Goal: Information Seeking & Learning: Compare options

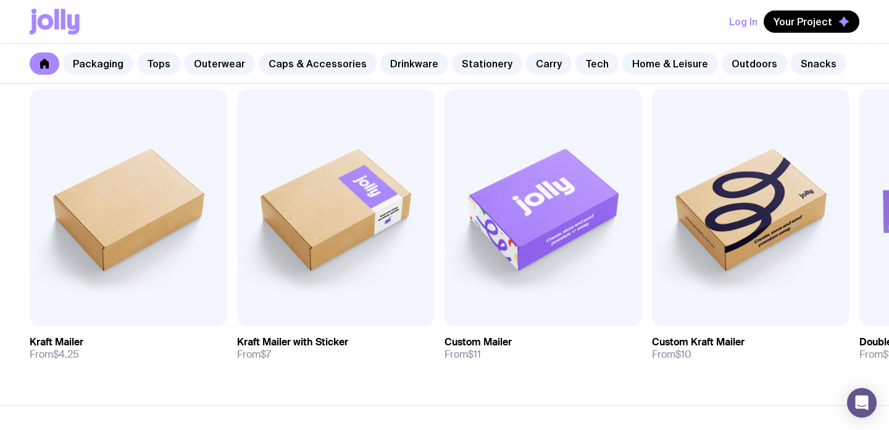
scroll to position [251, 0]
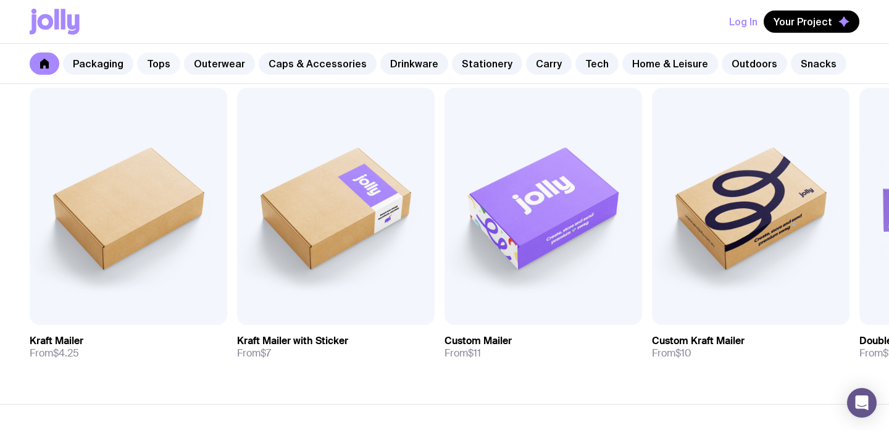
click at [153, 62] on link "Tops" at bounding box center [158, 64] width 43 height 22
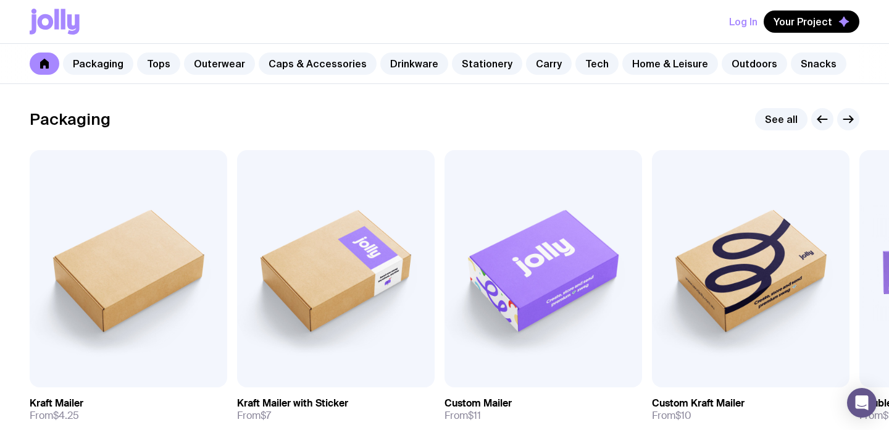
scroll to position [188, 0]
click at [330, 63] on link "Caps & Accessories" at bounding box center [318, 64] width 118 height 22
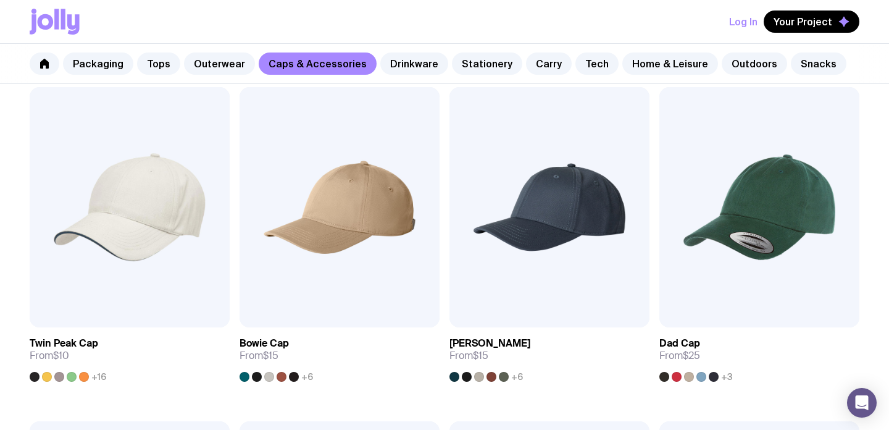
scroll to position [234, 0]
click at [34, 378] on div at bounding box center [35, 377] width 10 height 10
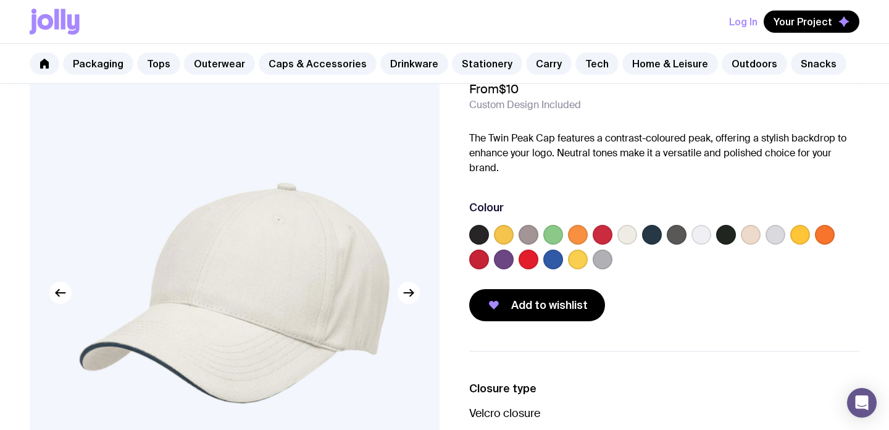
scroll to position [61, 0]
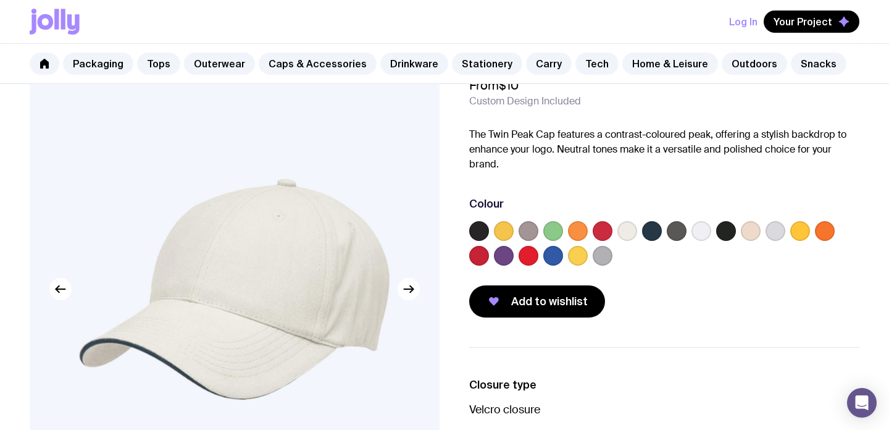
click at [482, 226] on label at bounding box center [479, 231] width 20 height 20
click at [0, 0] on input "radio" at bounding box center [0, 0] width 0 height 0
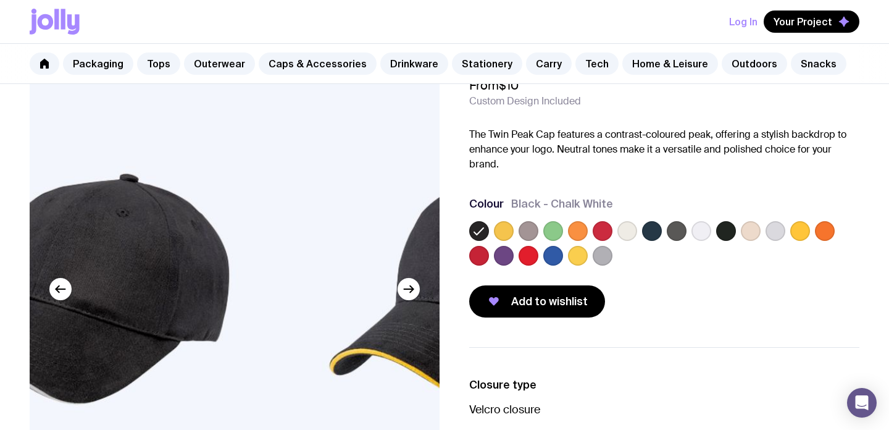
drag, startPoint x: 288, startPoint y: 304, endPoint x: 110, endPoint y: 302, distance: 178.5
click at [117, 303] on img at bounding box center [74, 289] width 410 height 492
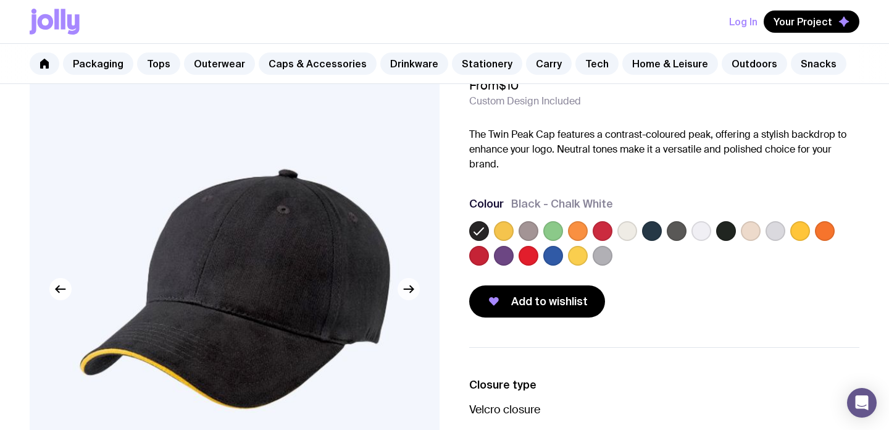
click at [416, 289] on icon "button" at bounding box center [408, 289] width 15 height 15
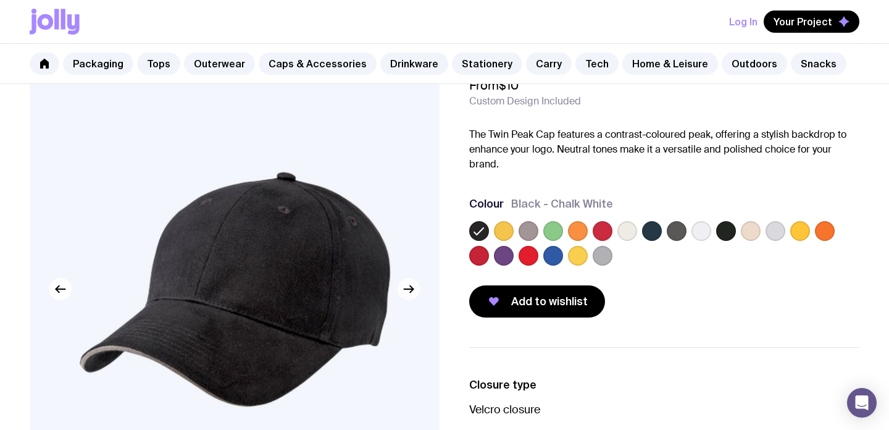
click at [416, 289] on icon "button" at bounding box center [408, 289] width 15 height 15
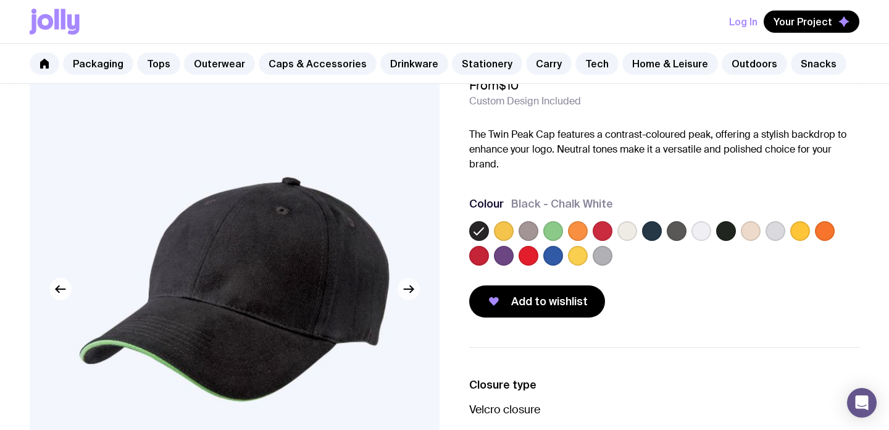
click at [416, 289] on icon "button" at bounding box center [408, 289] width 15 height 15
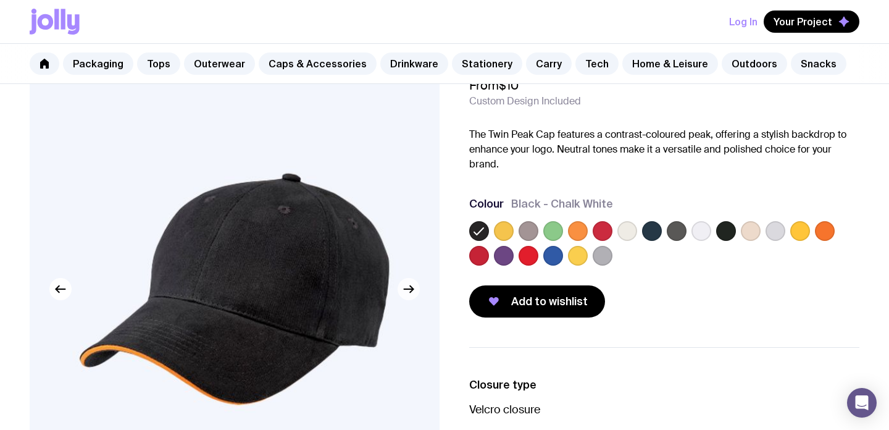
click at [416, 289] on icon "button" at bounding box center [408, 289] width 15 height 15
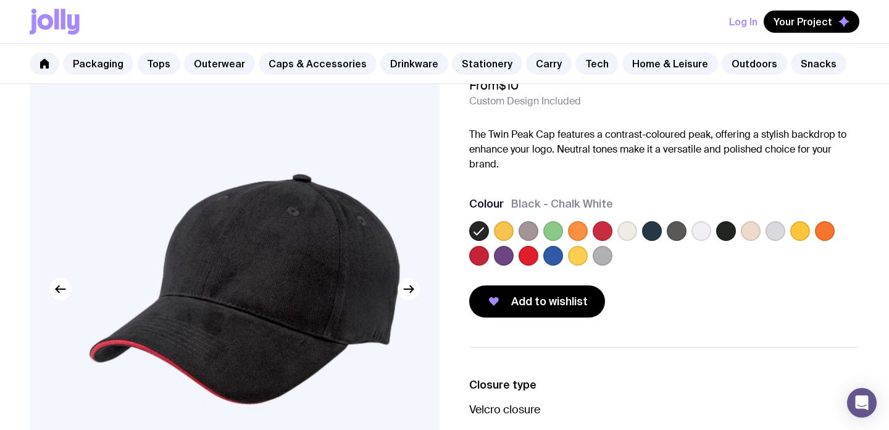
click at [416, 289] on icon "button" at bounding box center [408, 289] width 15 height 15
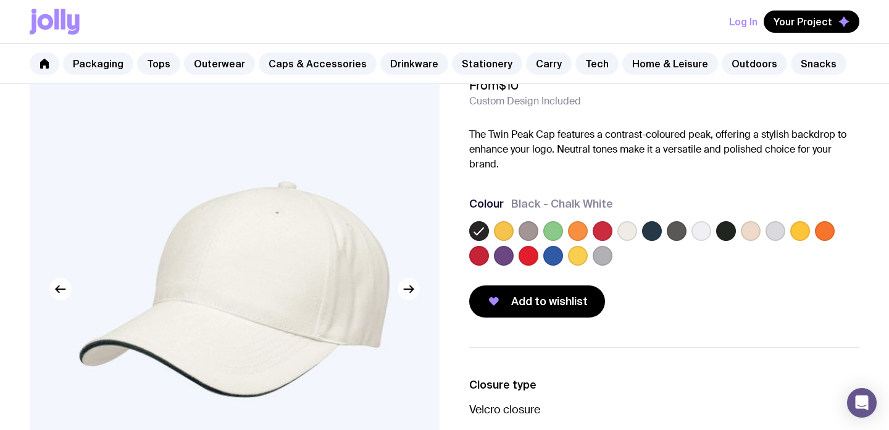
click at [416, 289] on icon "button" at bounding box center [408, 289] width 15 height 15
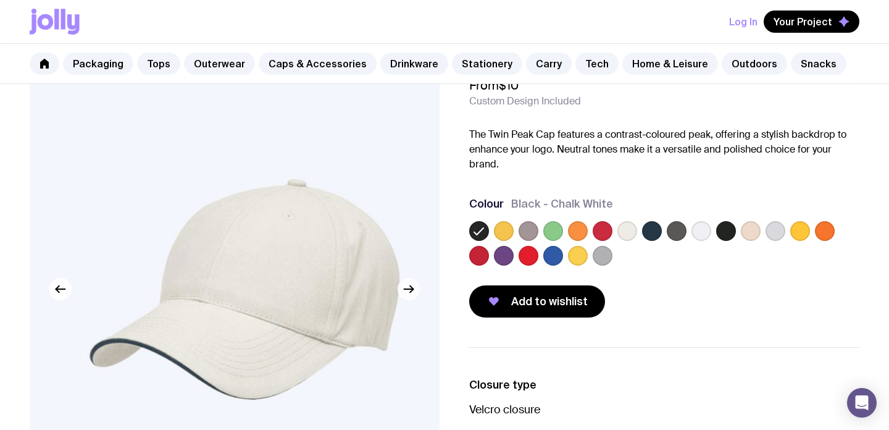
click at [416, 289] on icon "button" at bounding box center [408, 289] width 15 height 15
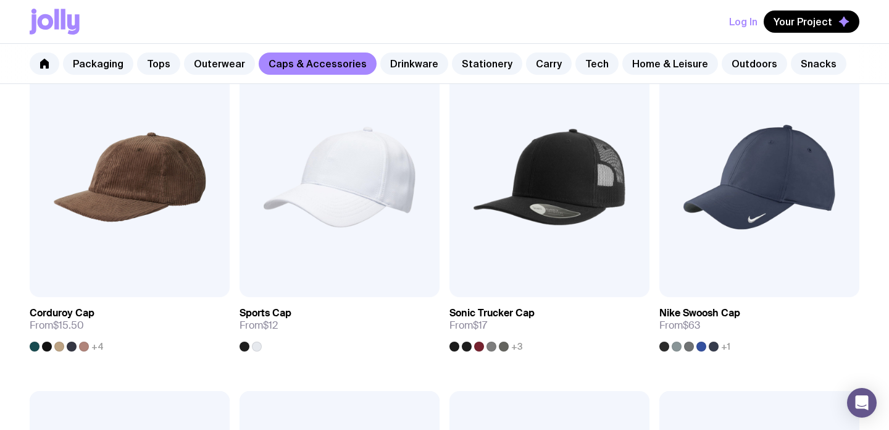
scroll to position [600, 0]
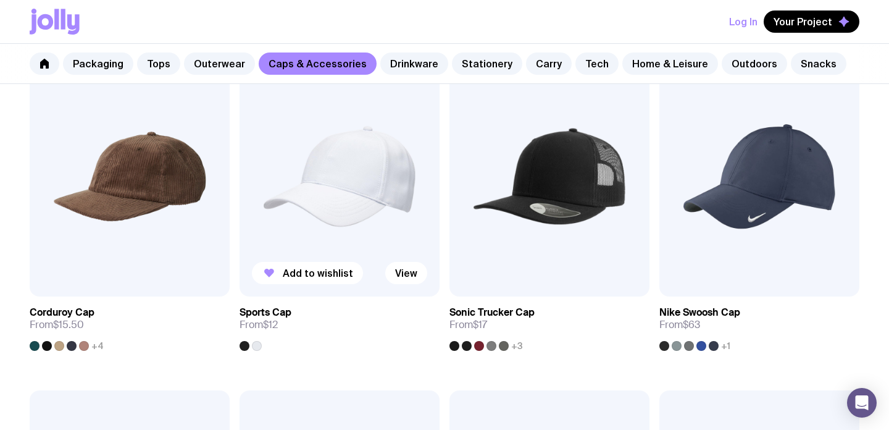
click at [241, 348] on div at bounding box center [245, 346] width 10 height 10
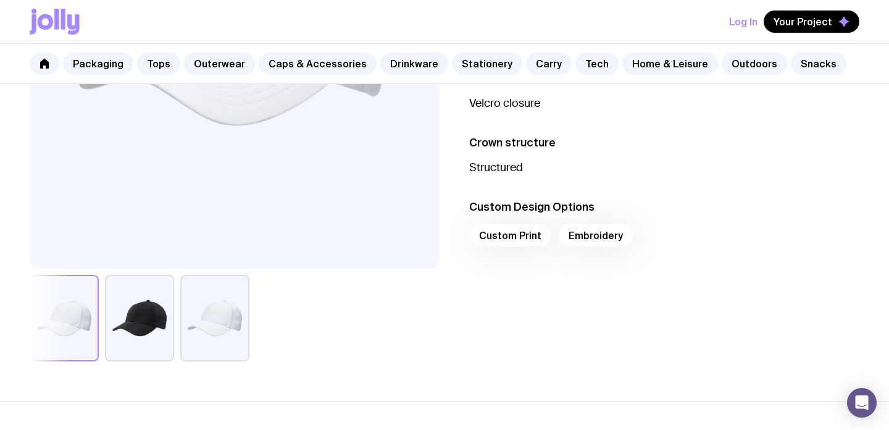
scroll to position [340, 0]
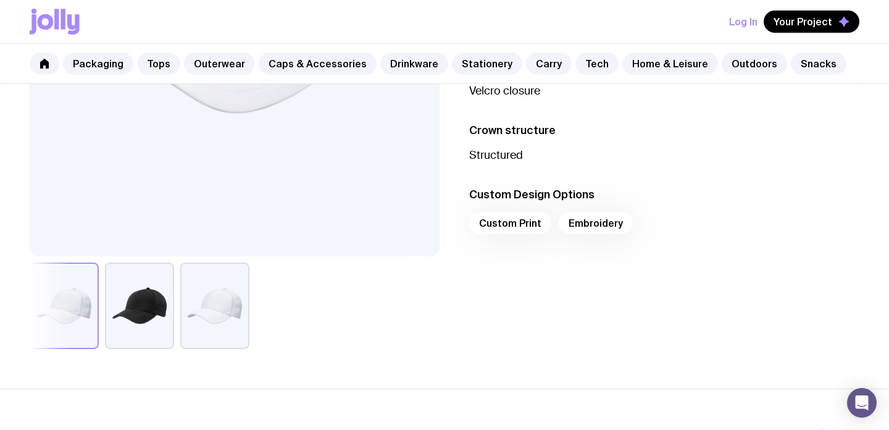
click at [148, 308] on button "button" at bounding box center [139, 306] width 69 height 86
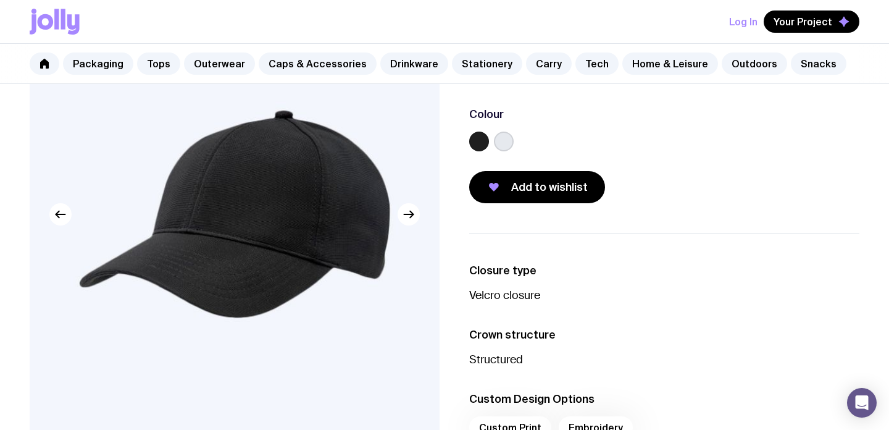
scroll to position [128, 0]
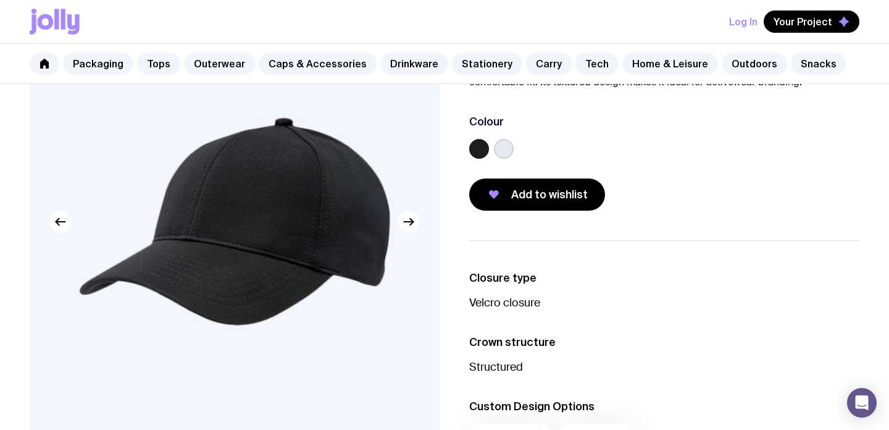
click at [405, 225] on icon "button" at bounding box center [408, 221] width 15 height 15
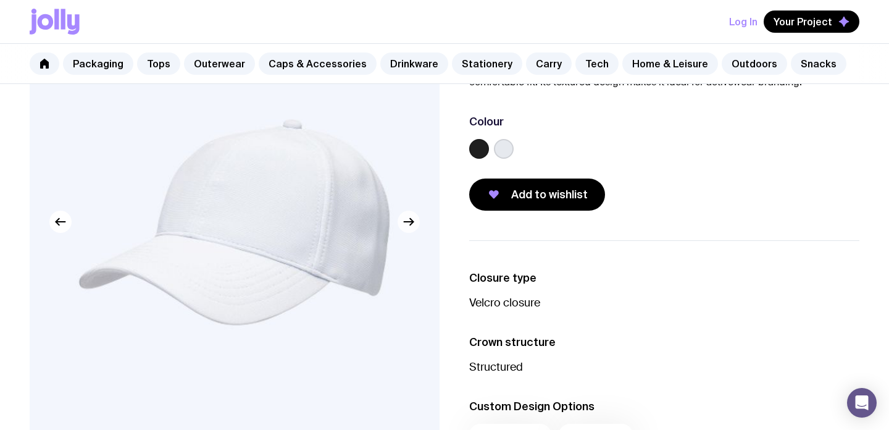
click at [405, 225] on icon "button" at bounding box center [408, 221] width 15 height 15
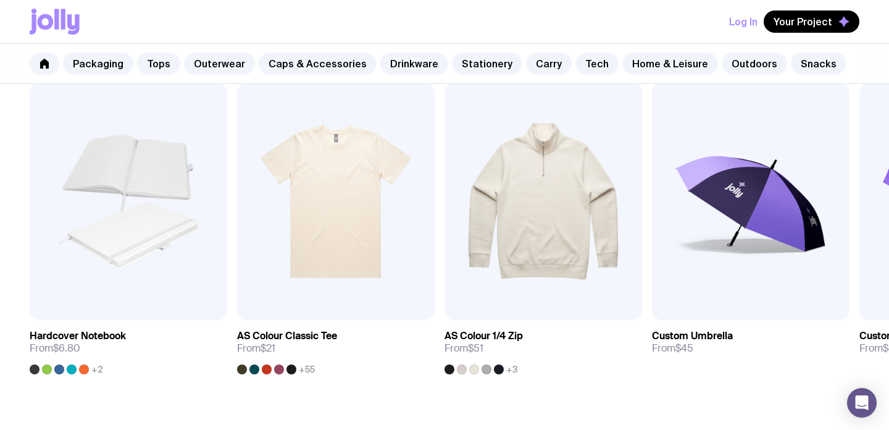
scroll to position [728, 0]
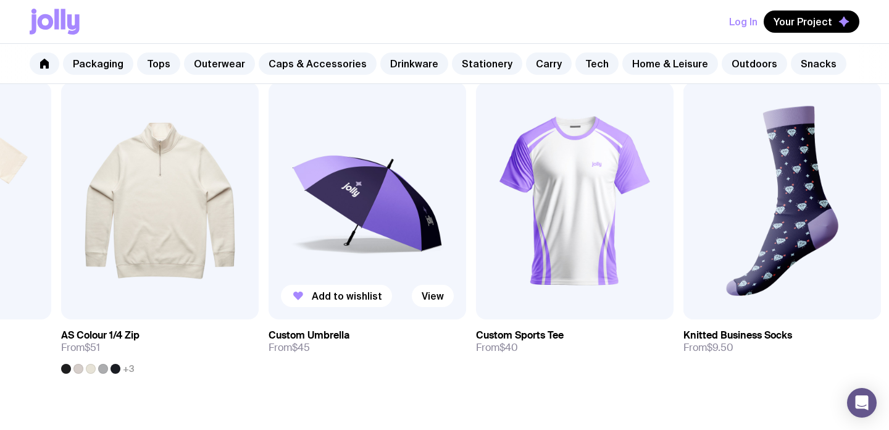
drag, startPoint x: 766, startPoint y: 230, endPoint x: 377, endPoint y: 249, distance: 389.6
click at [379, 247] on img at bounding box center [368, 200] width 198 height 237
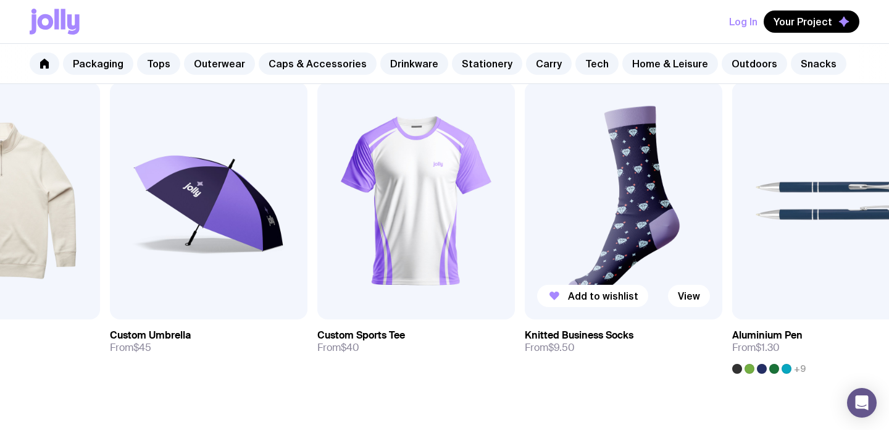
drag, startPoint x: 666, startPoint y: 245, endPoint x: 378, endPoint y: 248, distance: 288.5
click at [525, 246] on img at bounding box center [624, 200] width 198 height 237
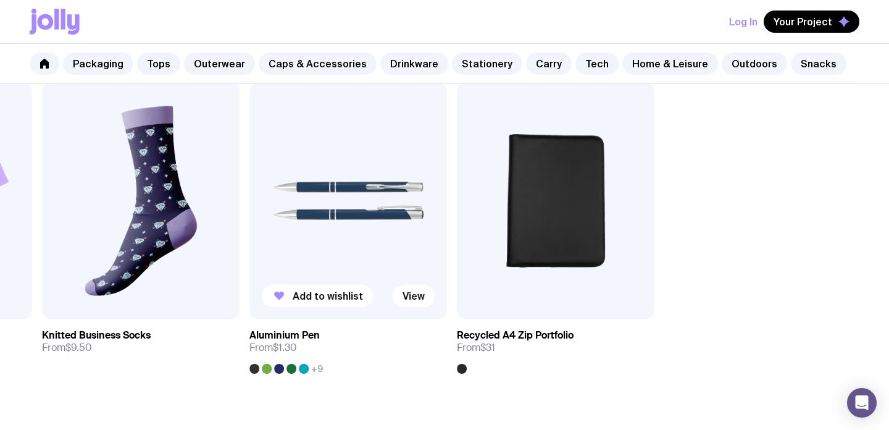
drag, startPoint x: 702, startPoint y: 208, endPoint x: 335, endPoint y: 210, distance: 366.9
click at [337, 209] on div "Add to wishlist View Hardcover Notebook From $6.80 +2 Add to wishlist View AS C…" at bounding box center [445, 228] width 830 height 292
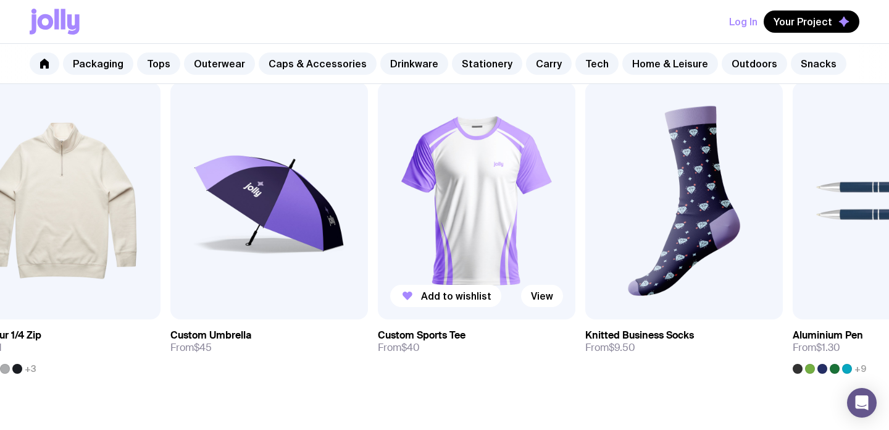
drag, startPoint x: 95, startPoint y: 191, endPoint x: 620, endPoint y: 190, distance: 525.0
click at [576, 190] on img at bounding box center [477, 200] width 198 height 237
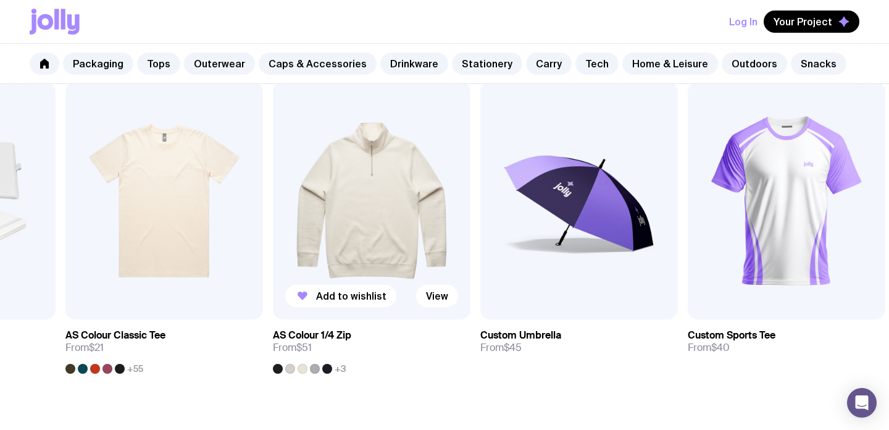
drag, startPoint x: 406, startPoint y: 193, endPoint x: 584, endPoint y: 190, distance: 177.3
click at [471, 190] on img at bounding box center [372, 200] width 198 height 237
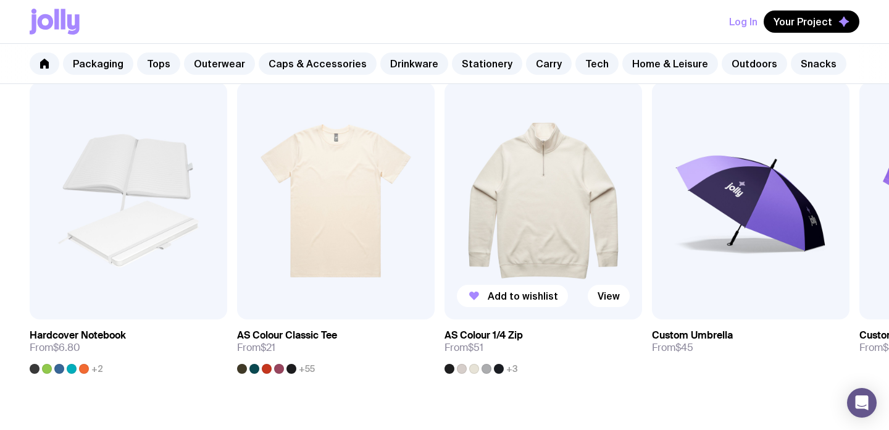
click at [550, 212] on img at bounding box center [544, 200] width 198 height 237
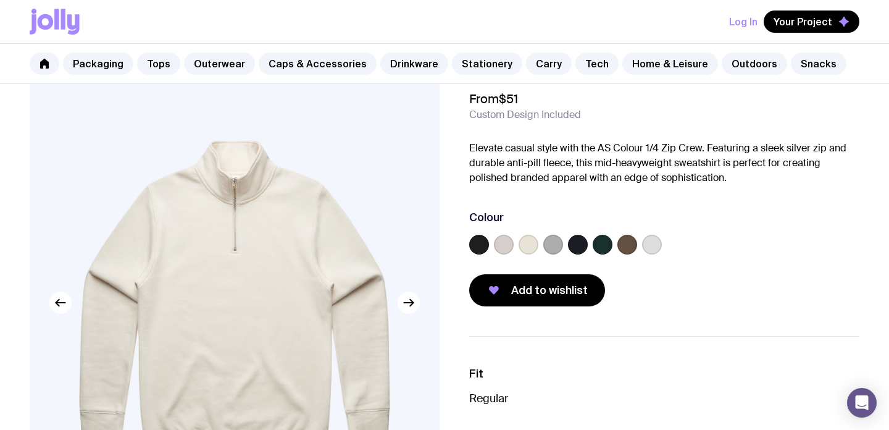
scroll to position [50, 0]
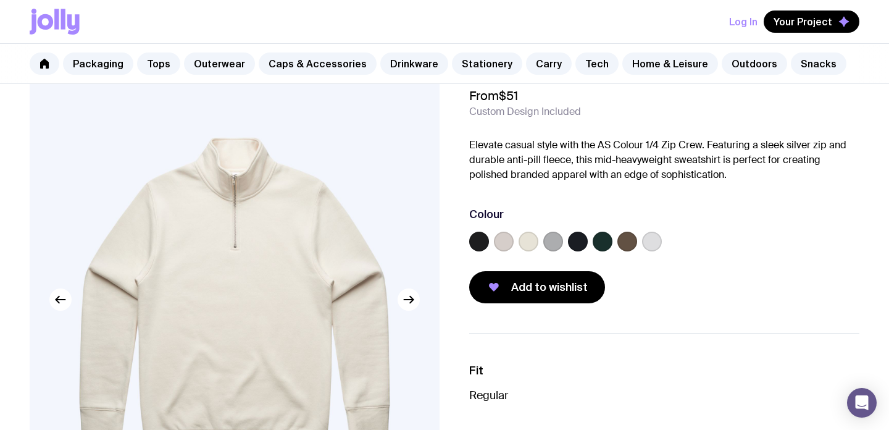
click at [477, 244] on label at bounding box center [479, 242] width 20 height 20
click at [0, 0] on input "radio" at bounding box center [0, 0] width 0 height 0
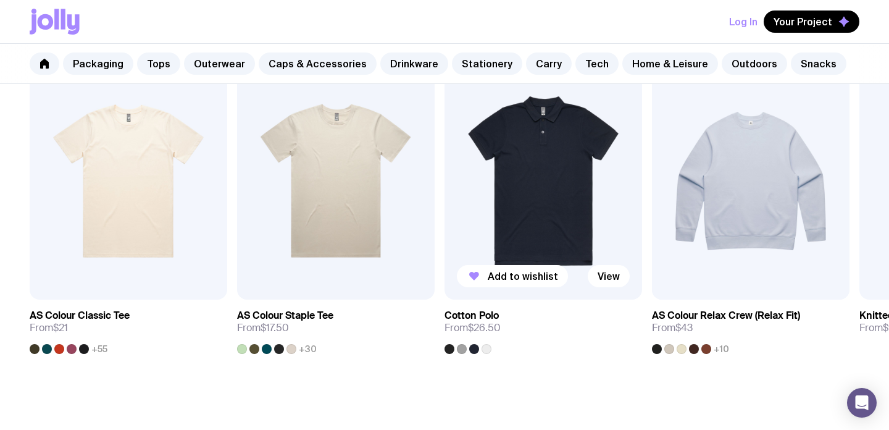
scroll to position [754, 0]
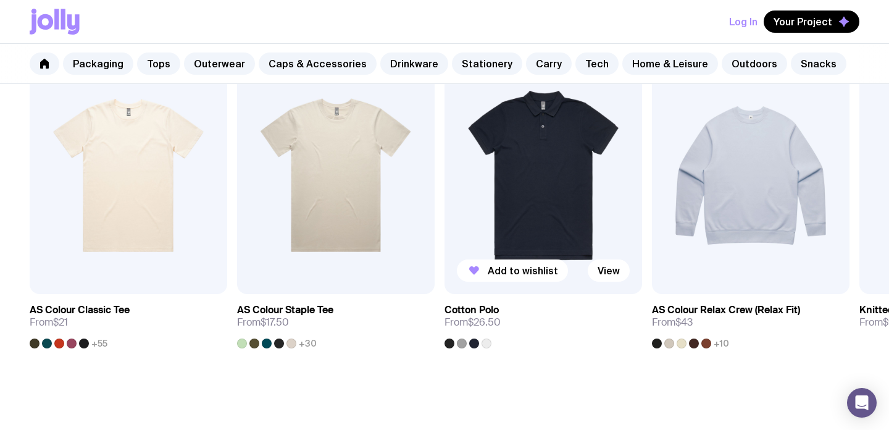
click at [448, 345] on div at bounding box center [450, 343] width 10 height 10
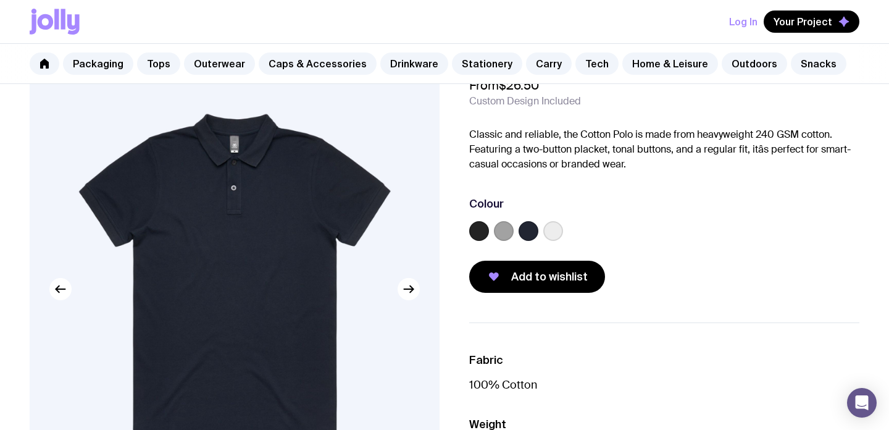
scroll to position [72, 0]
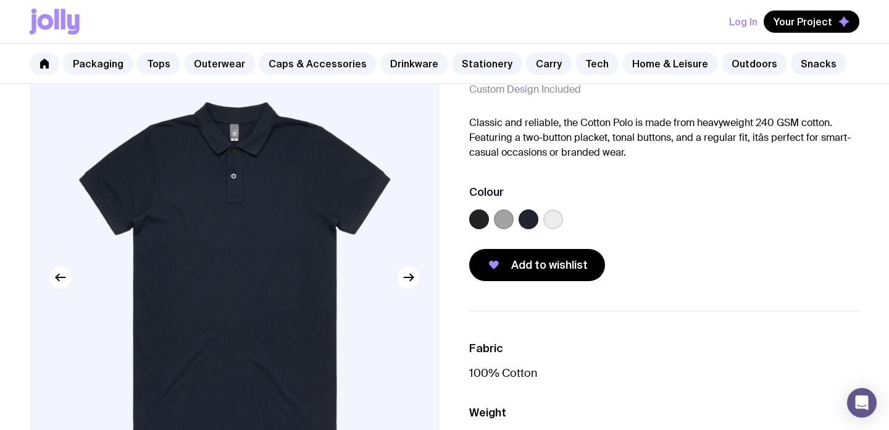
click at [476, 215] on label at bounding box center [479, 219] width 20 height 20
click at [0, 0] on input "radio" at bounding box center [0, 0] width 0 height 0
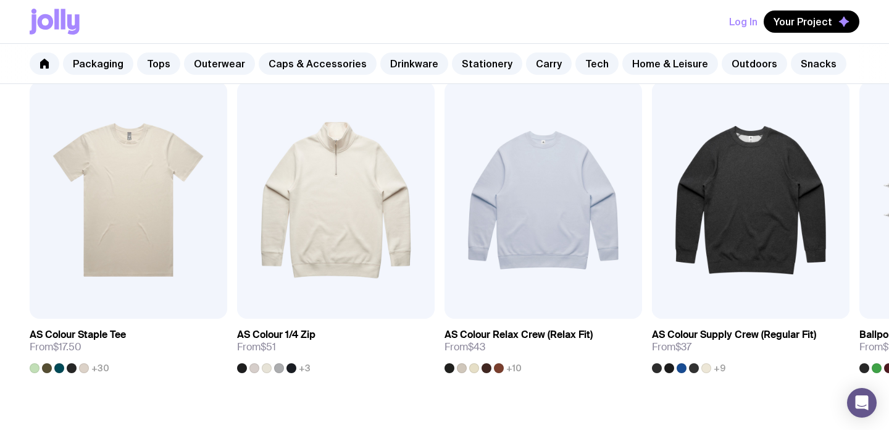
scroll to position [728, 0]
drag, startPoint x: 867, startPoint y: 233, endPoint x: 579, endPoint y: 233, distance: 288.5
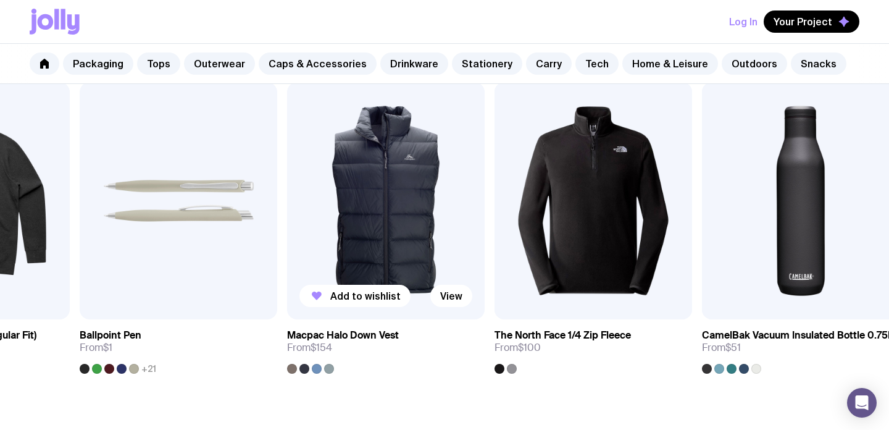
drag, startPoint x: 775, startPoint y: 236, endPoint x: 410, endPoint y: 247, distance: 365.8
click at [410, 246] on img at bounding box center [386, 200] width 198 height 237
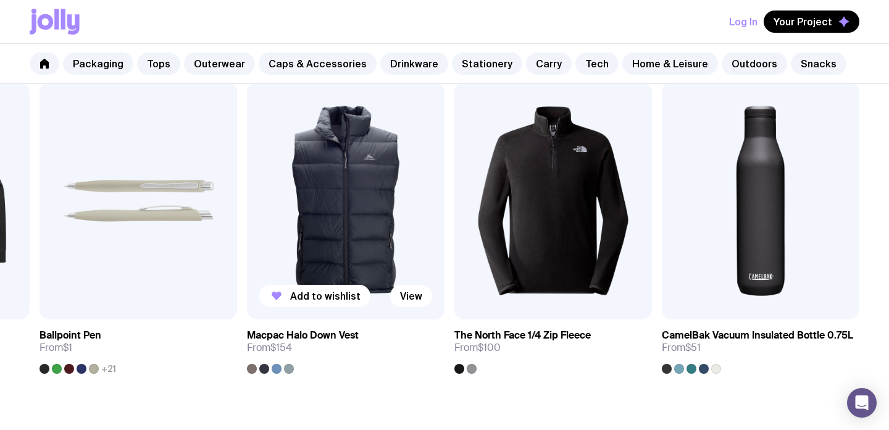
click at [322, 211] on img at bounding box center [346, 200] width 198 height 237
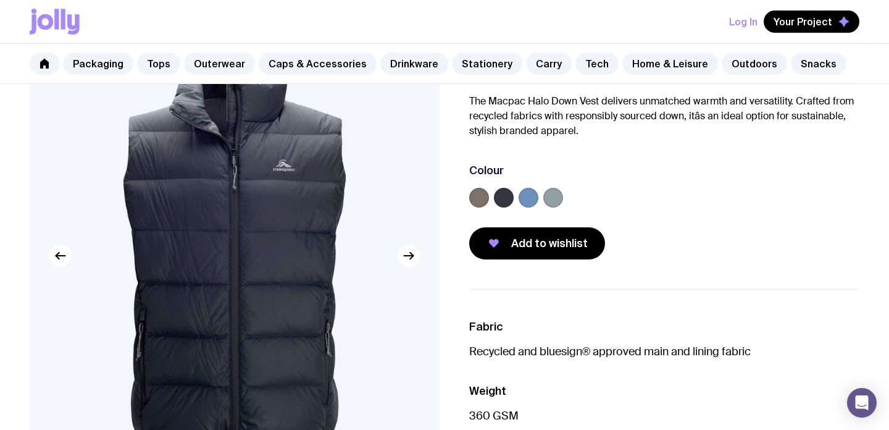
scroll to position [96, 0]
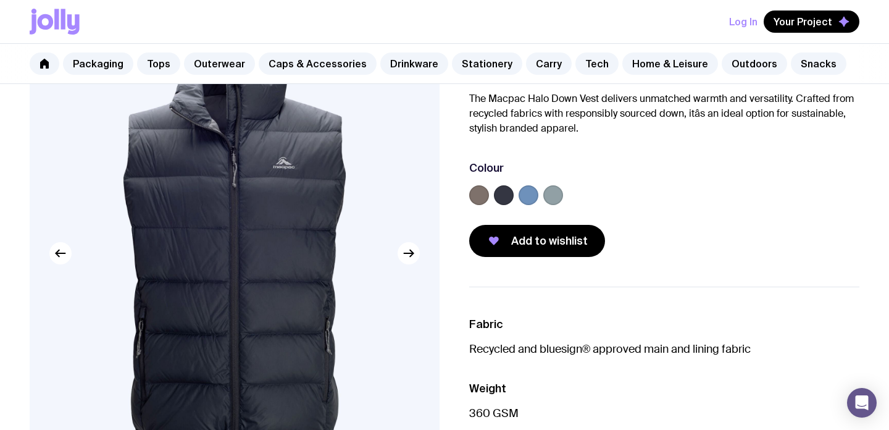
click at [503, 192] on label at bounding box center [504, 195] width 20 height 20
click at [0, 0] on input "radio" at bounding box center [0, 0] width 0 height 0
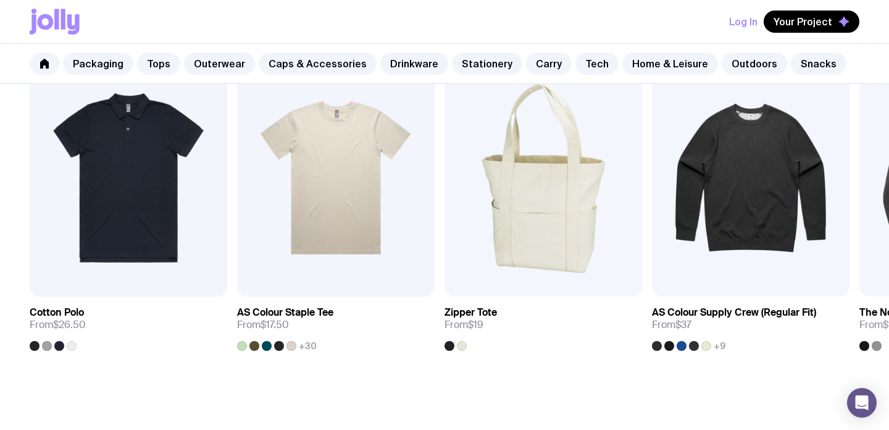
scroll to position [750, 0]
drag, startPoint x: 813, startPoint y: 230, endPoint x: 364, endPoint y: 240, distance: 449.8
click at [652, 240] on img at bounding box center [751, 178] width 198 height 237
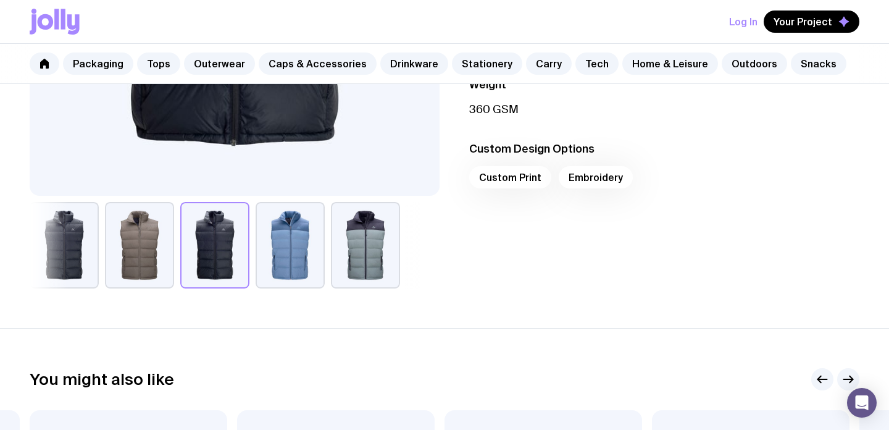
scroll to position [0, 0]
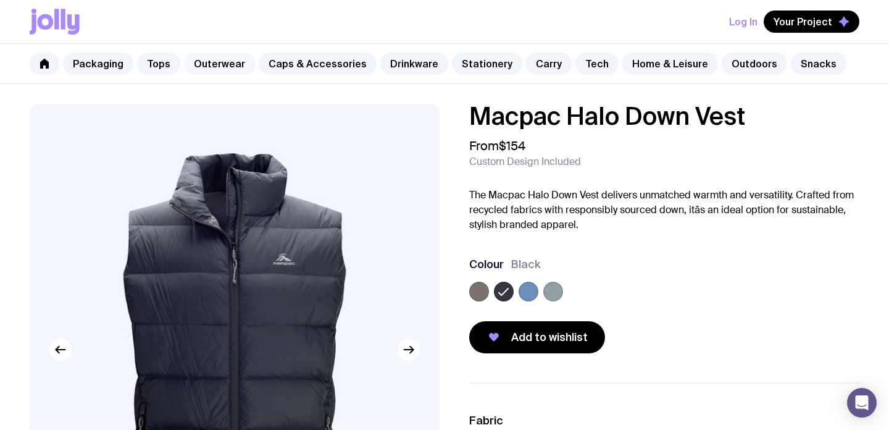
click at [208, 63] on link "Outerwear" at bounding box center [219, 64] width 71 height 22
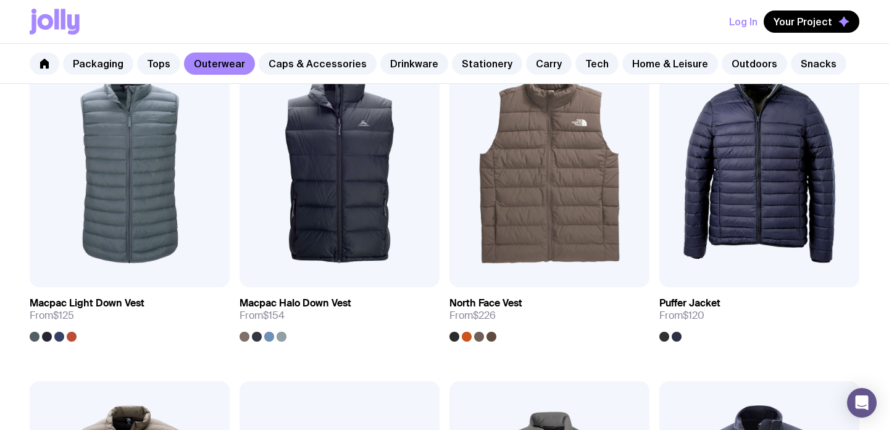
scroll to position [945, 0]
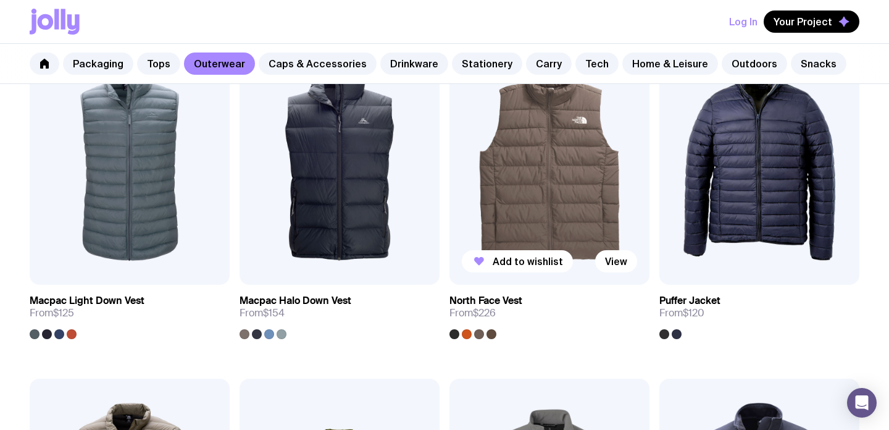
click at [454, 334] on div at bounding box center [455, 334] width 10 height 10
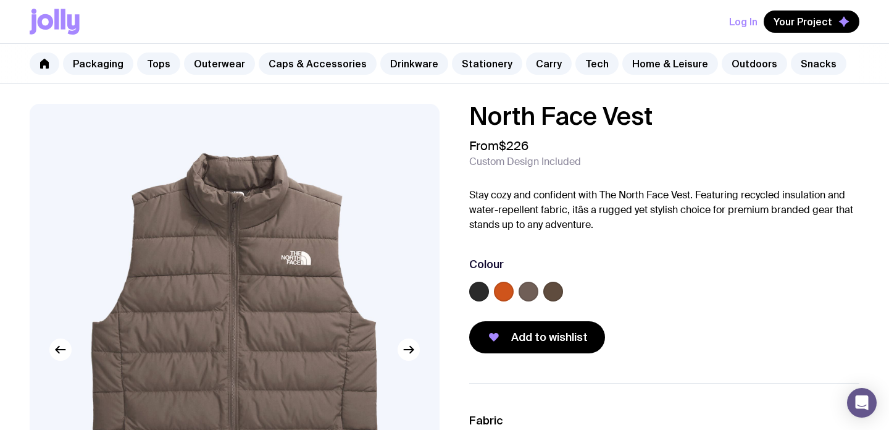
click at [476, 293] on label at bounding box center [479, 292] width 20 height 20
click at [0, 0] on input "radio" at bounding box center [0, 0] width 0 height 0
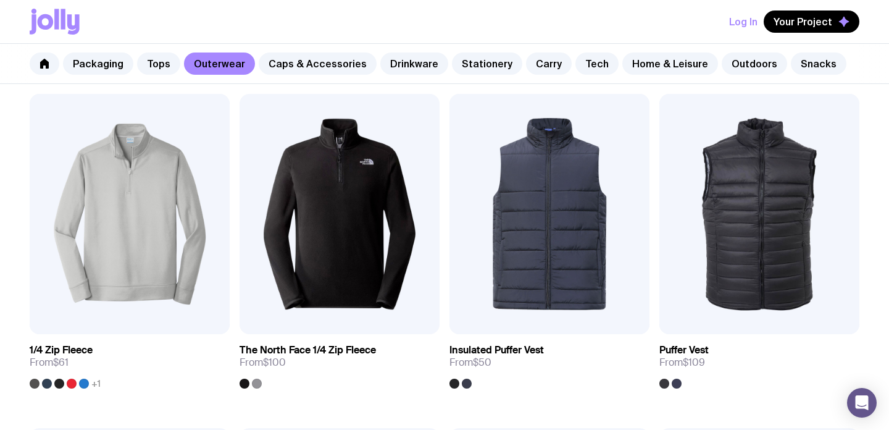
scroll to position [565, 0]
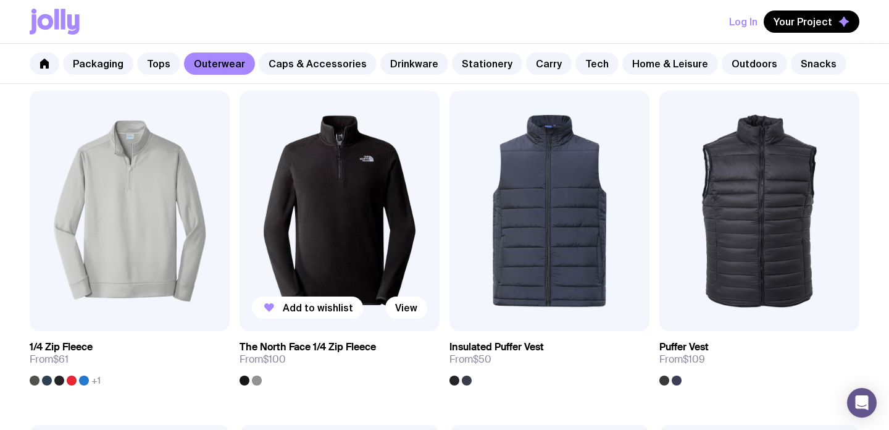
click at [254, 380] on div at bounding box center [257, 381] width 10 height 10
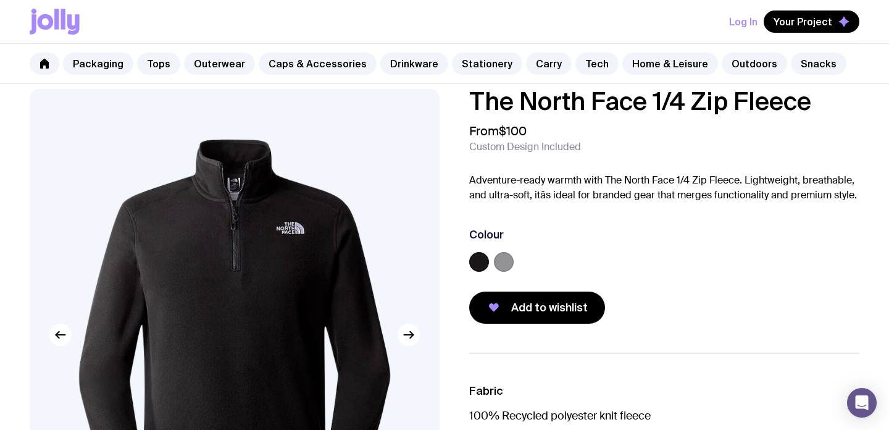
scroll to position [23, 0]
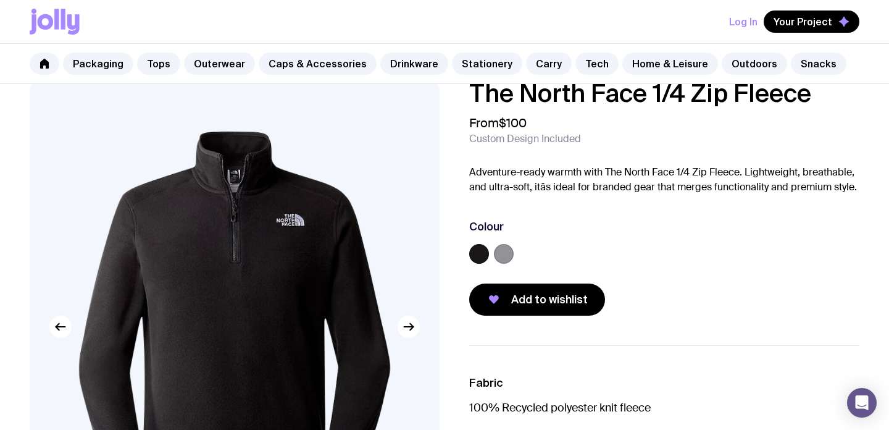
click at [508, 251] on label at bounding box center [504, 254] width 20 height 20
click at [0, 0] on input "radio" at bounding box center [0, 0] width 0 height 0
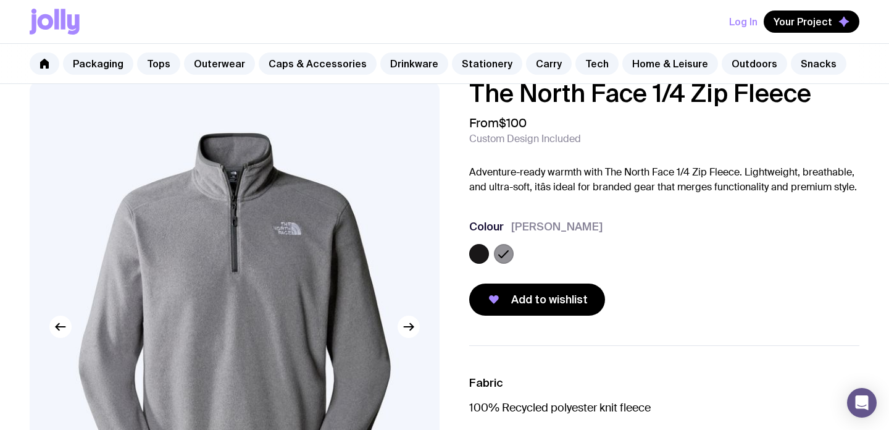
click at [479, 256] on label at bounding box center [479, 254] width 20 height 20
click at [0, 0] on input "radio" at bounding box center [0, 0] width 0 height 0
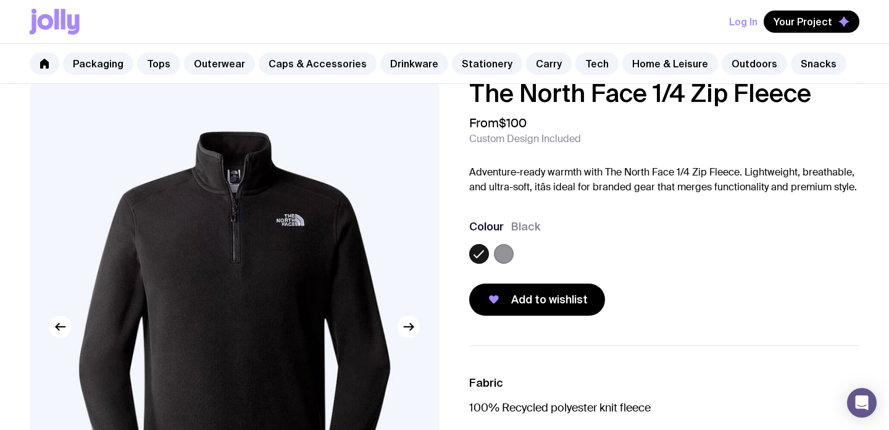
scroll to position [0, 0]
